Goal: Navigation & Orientation: Find specific page/section

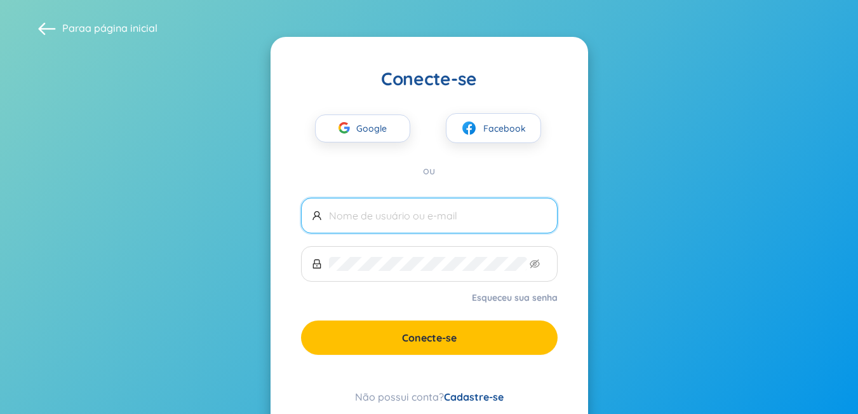
click at [377, 219] on input "text" at bounding box center [438, 215] width 218 height 14
click at [369, 116] on span "Google" at bounding box center [374, 128] width 37 height 27
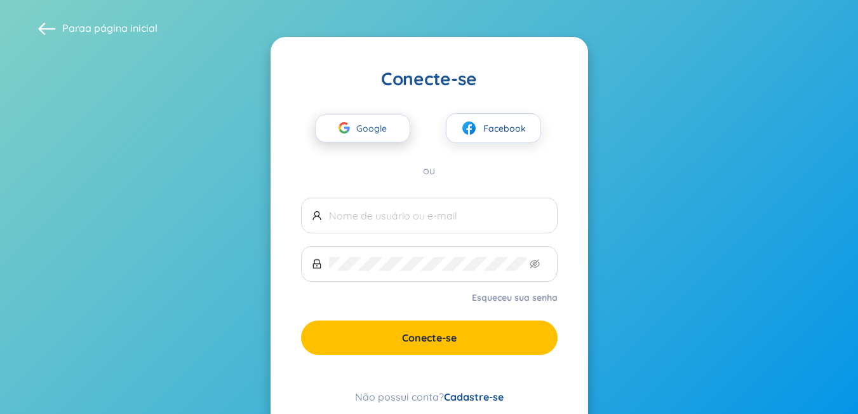
click at [377, 127] on font "Google" at bounding box center [371, 128] width 30 height 11
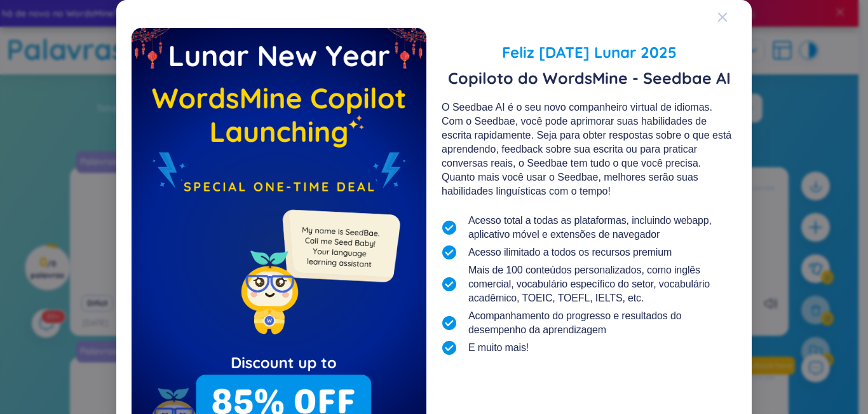
click at [719, 18] on icon "Fechar" at bounding box center [722, 17] width 9 height 9
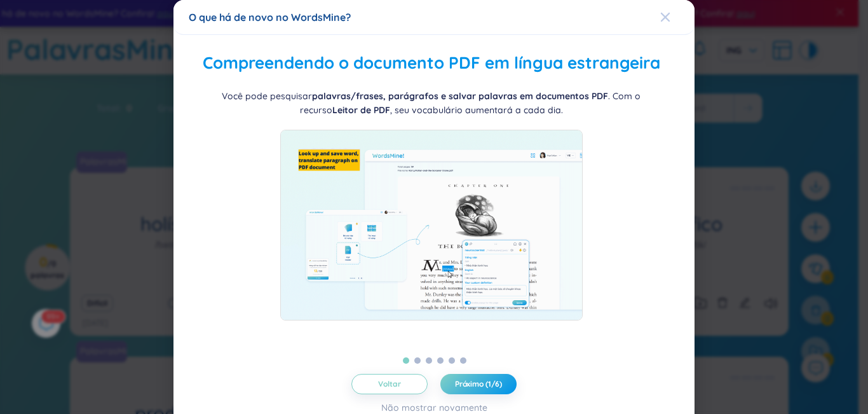
click at [660, 22] on icon "Fechar" at bounding box center [665, 17] width 10 height 10
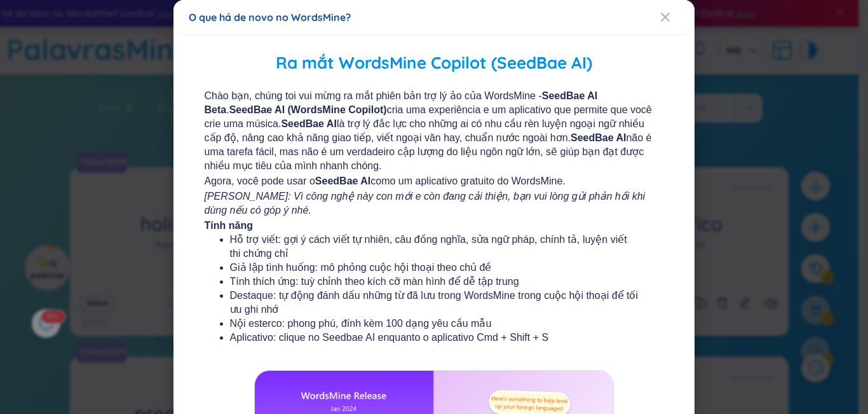
click at [649, 18] on div "O que há de novo no WordsMine?" at bounding box center [434, 17] width 491 height 14
click at [651, 15] on div "O que há de novo no WordsMine?" at bounding box center [434, 17] width 491 height 14
click at [661, 14] on icon "Fechar" at bounding box center [665, 17] width 9 height 9
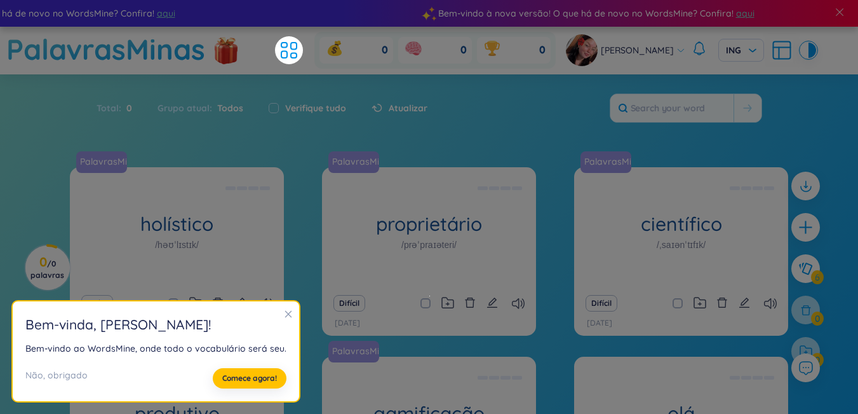
click at [292, 314] on icon "fechar" at bounding box center [288, 313] width 9 height 9
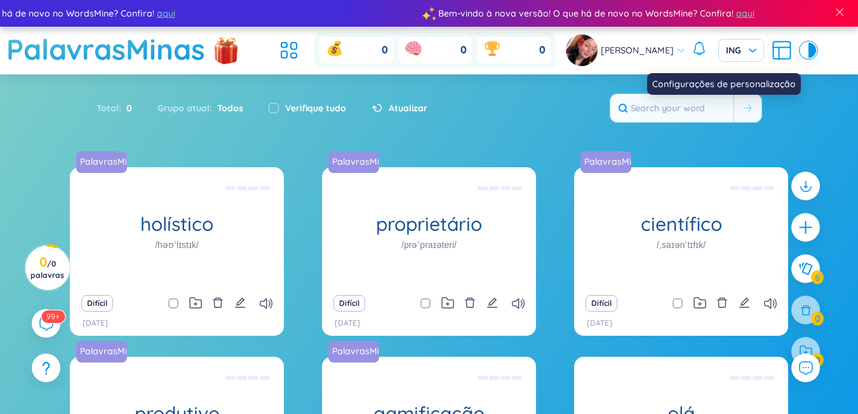
click at [794, 50] on icon at bounding box center [782, 50] width 23 height 23
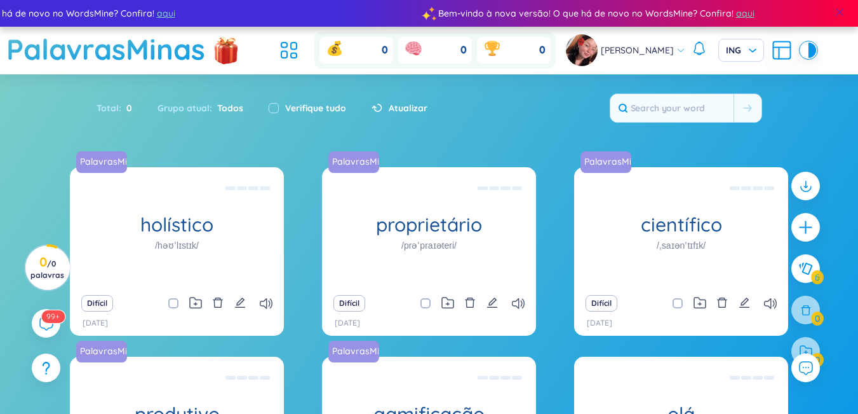
click at [843, 6] on span at bounding box center [839, 11] width 11 height 11
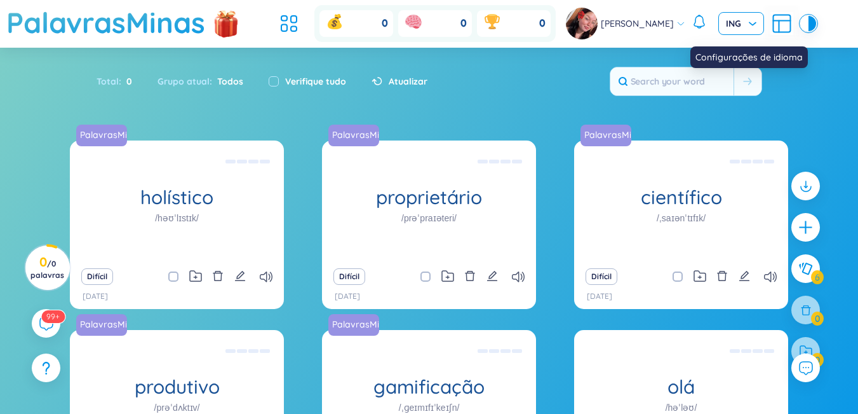
click at [757, 26] on span "ING" at bounding box center [741, 23] width 30 height 13
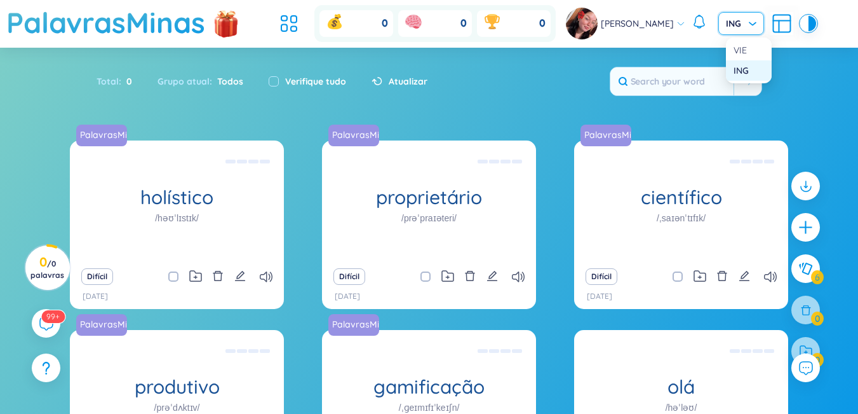
click at [701, 27] on icon at bounding box center [700, 27] width 4 height 2
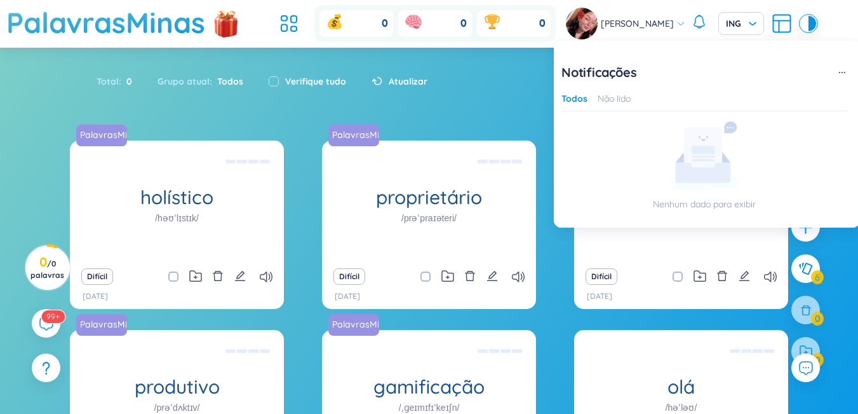
click at [492, 90] on div "Total : 0 Grupo atual : Todos Verifique tudo Atualizar" at bounding box center [429, 87] width 793 height 55
